Goal: Transaction & Acquisition: Purchase product/service

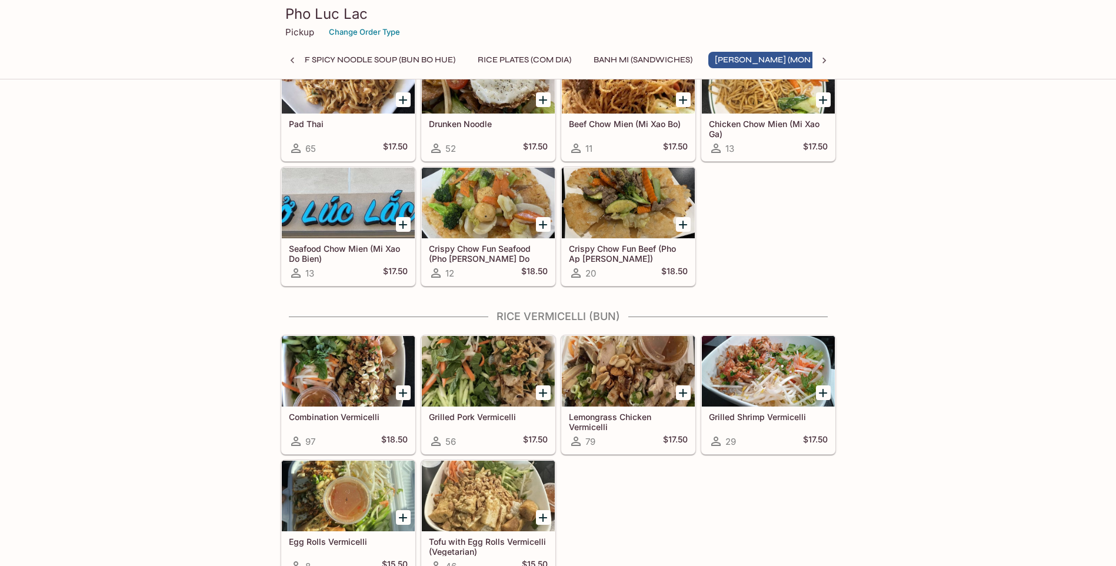
scroll to position [0, 271]
click at [460, 488] on div at bounding box center [488, 495] width 133 height 71
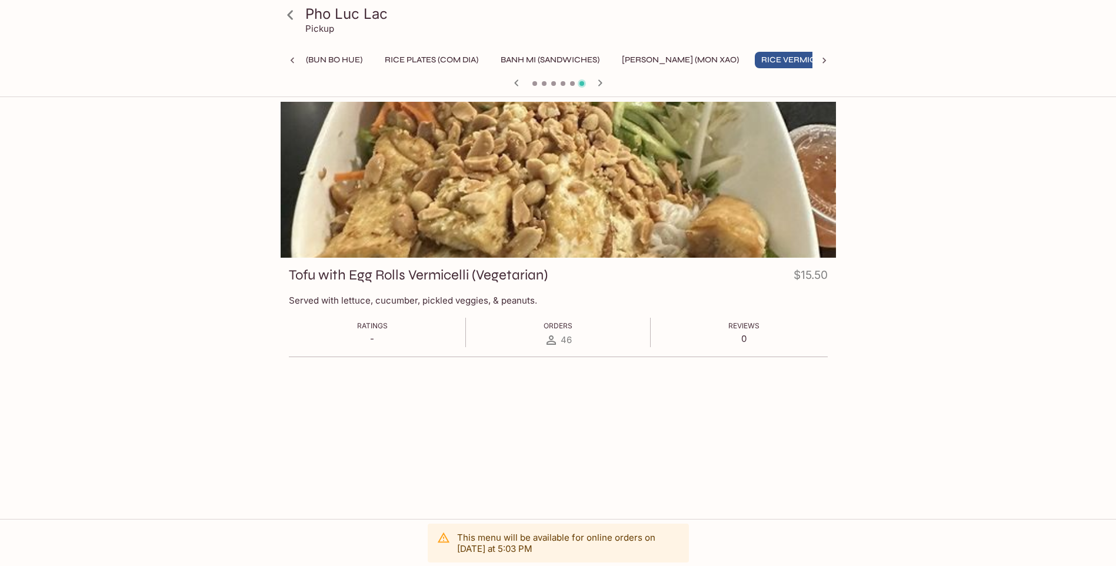
scroll to position [0, 390]
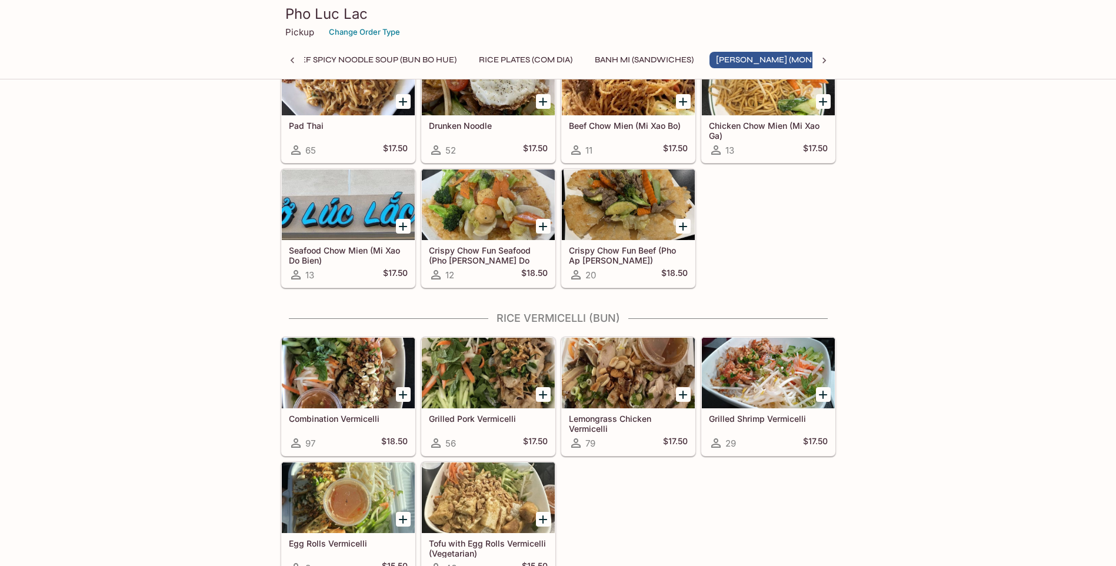
scroll to position [0, 271]
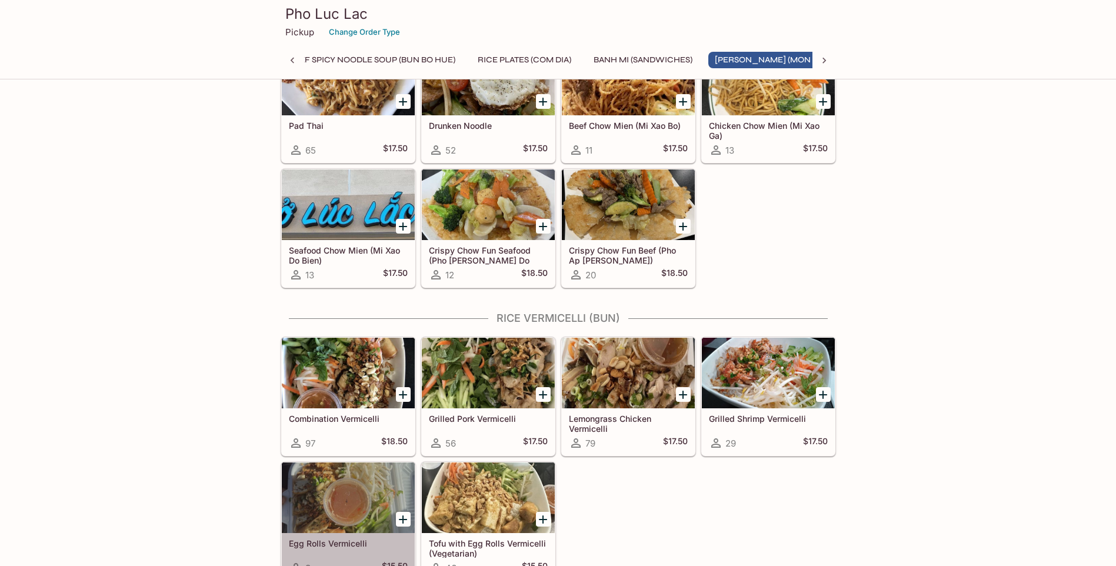
click at [312, 521] on div at bounding box center [348, 497] width 133 height 71
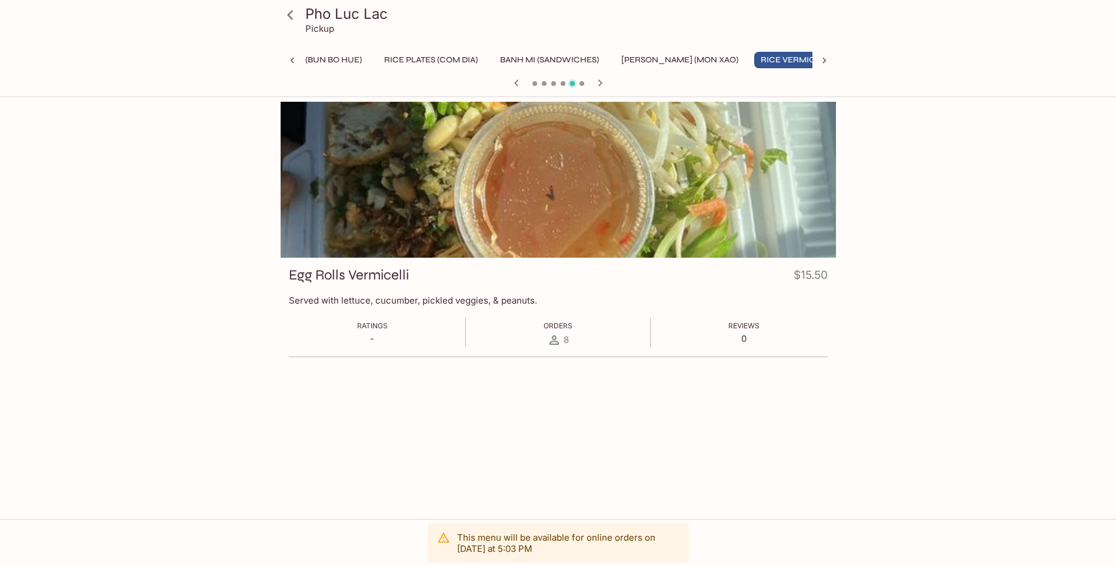
scroll to position [0, 390]
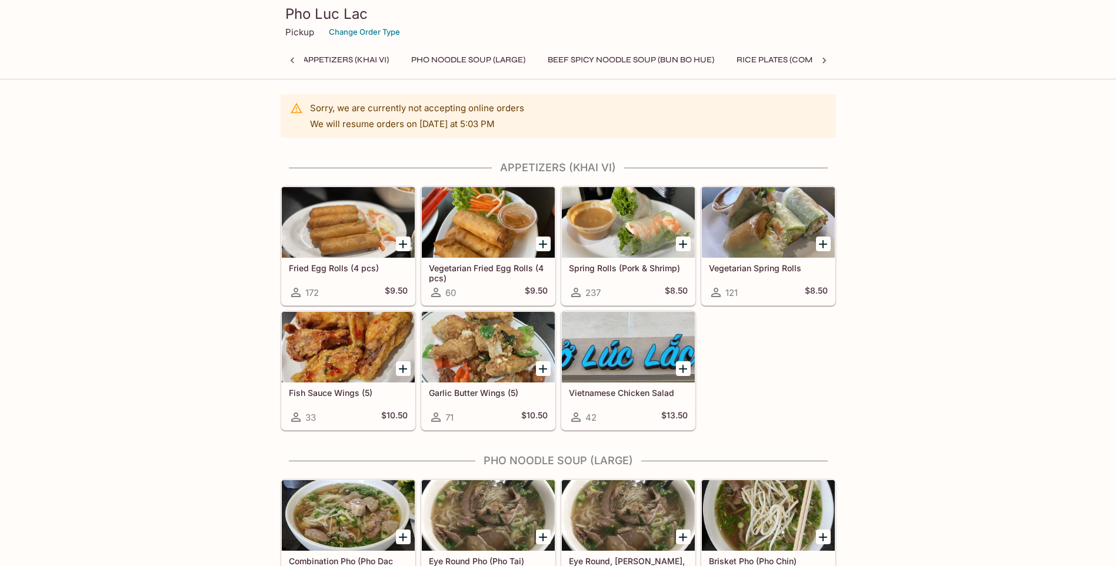
scroll to position [0, 5]
